Goal: Information Seeking & Learning: Check status

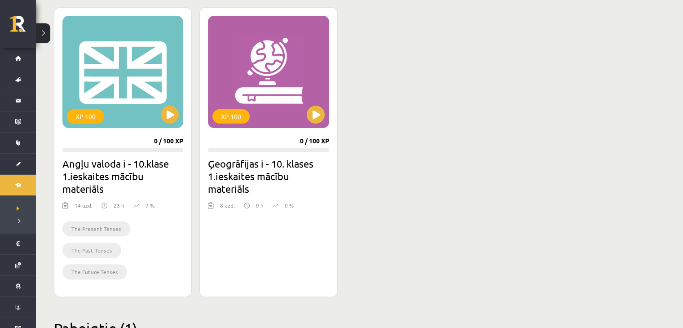
scroll to position [204, 0]
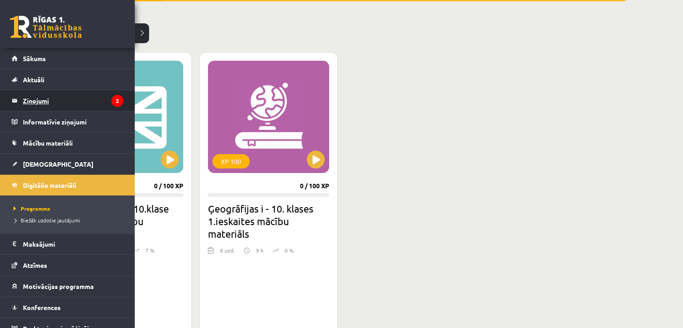
click at [41, 102] on legend "Ziņojumi 2" at bounding box center [73, 100] width 101 height 21
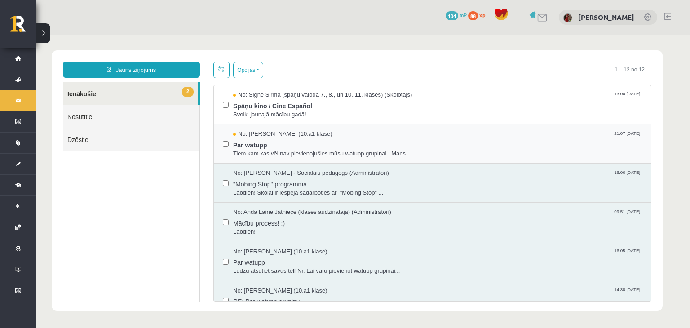
click at [260, 141] on span "Par watupp" at bounding box center [437, 143] width 409 height 11
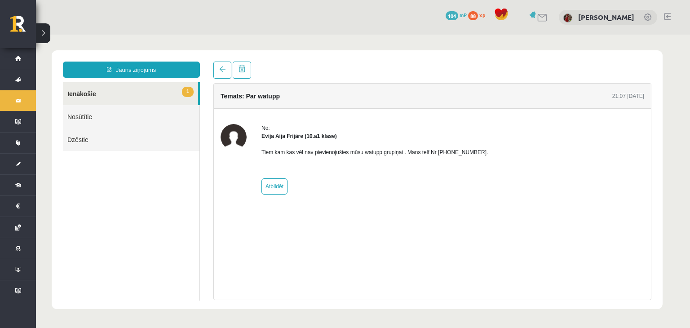
click at [176, 96] on link "1 Ienākošie" at bounding box center [130, 93] width 135 height 23
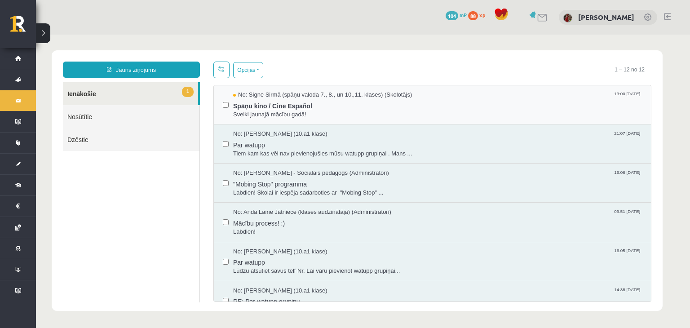
click at [249, 112] on span "Sveiki jaunajā mācību gadā!" at bounding box center [437, 114] width 409 height 9
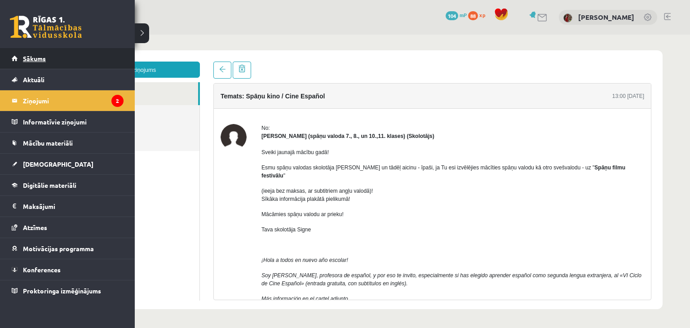
click at [47, 56] on link "Sākums" at bounding box center [68, 58] width 112 height 21
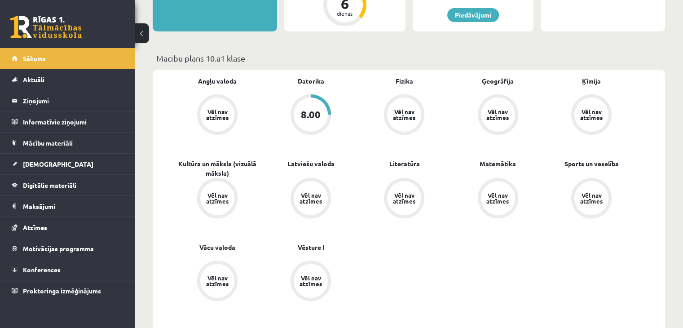
scroll to position [224, 0]
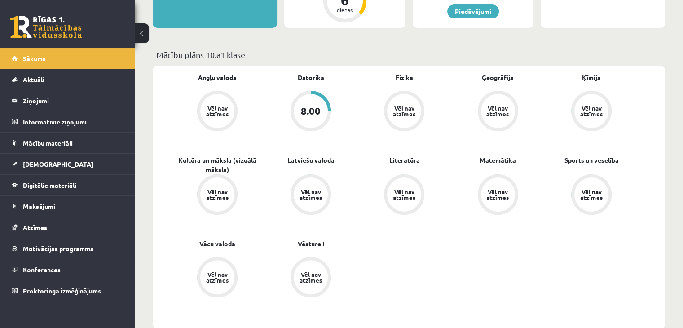
click at [212, 278] on div "Vēl nav atzīmes" at bounding box center [217, 277] width 25 height 12
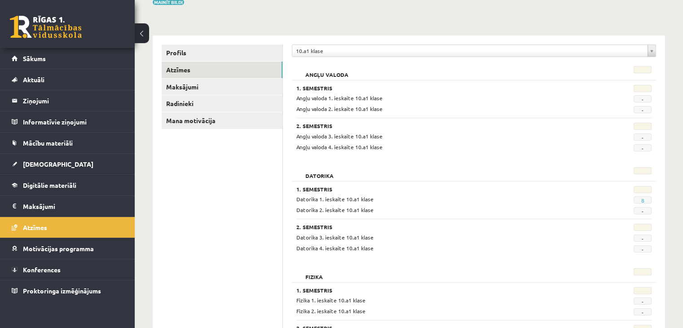
scroll to position [224, 0]
